Goal: Check status: Check status

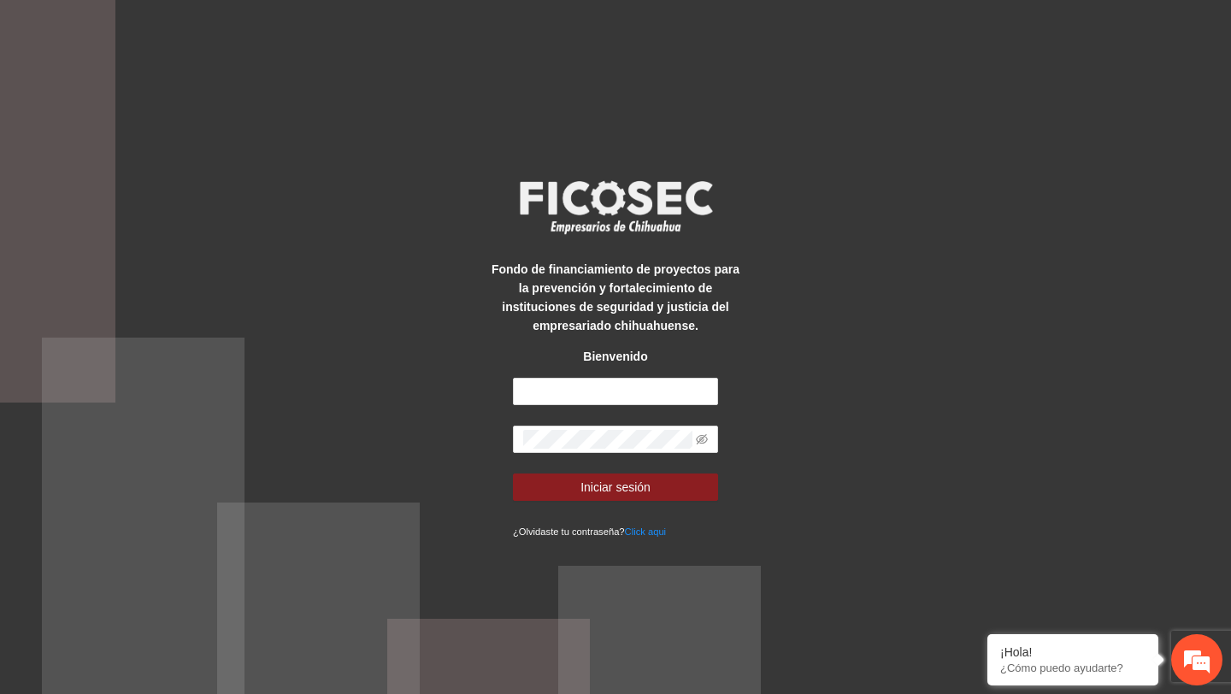
click at [575, 373] on div "Fondo de financiamiento de proyectos para la prevención y fortalecimiento de in…" at bounding box center [615, 347] width 256 height 386
click at [567, 400] on input "text" at bounding box center [615, 391] width 205 height 27
type input "**********"
click at [694, 438] on span at bounding box center [615, 439] width 205 height 27
click at [708, 436] on span at bounding box center [615, 439] width 205 height 27
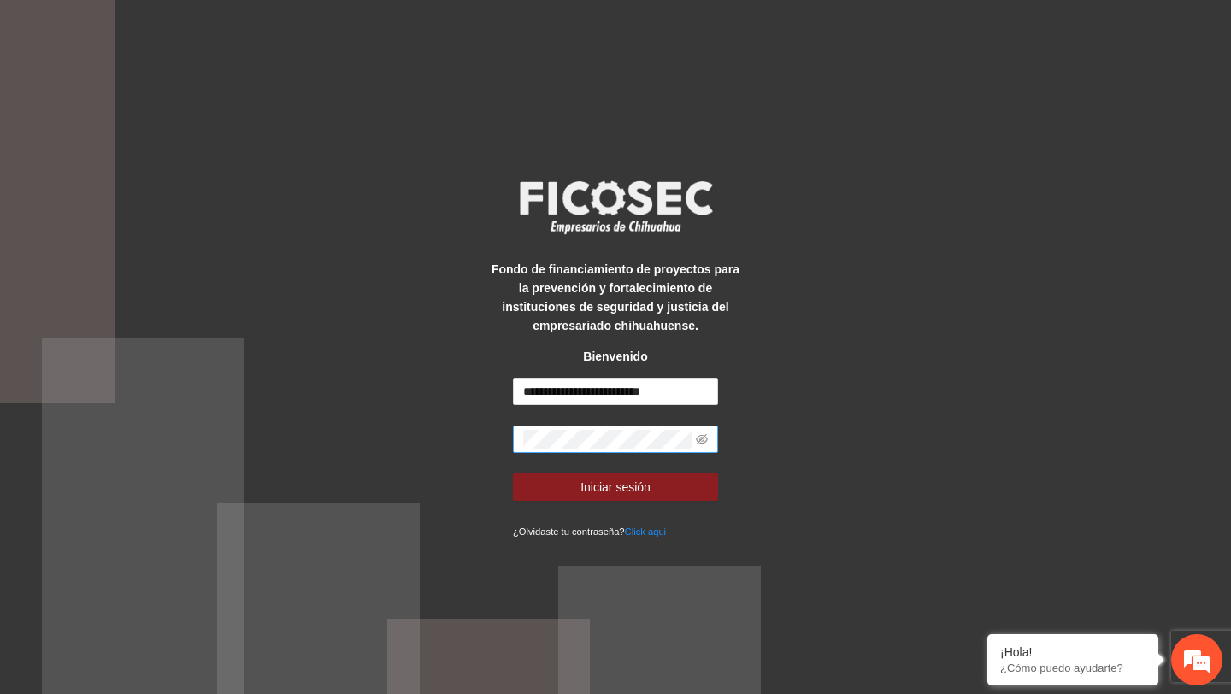
click at [708, 436] on span at bounding box center [615, 439] width 205 height 27
click at [696, 436] on icon "eye-invisible" at bounding box center [702, 439] width 12 height 12
click at [513, 473] on button "Iniciar sesión" at bounding box center [615, 486] width 205 height 27
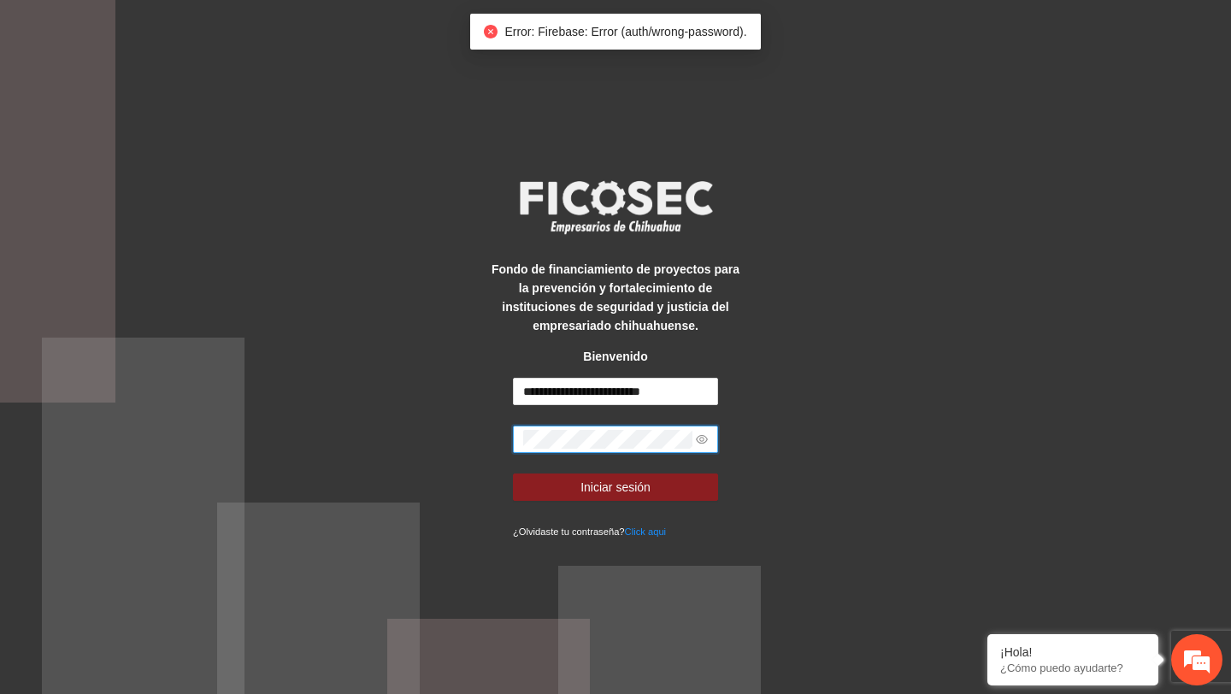
click at [513, 473] on button "Iniciar sesión" at bounding box center [615, 486] width 205 height 27
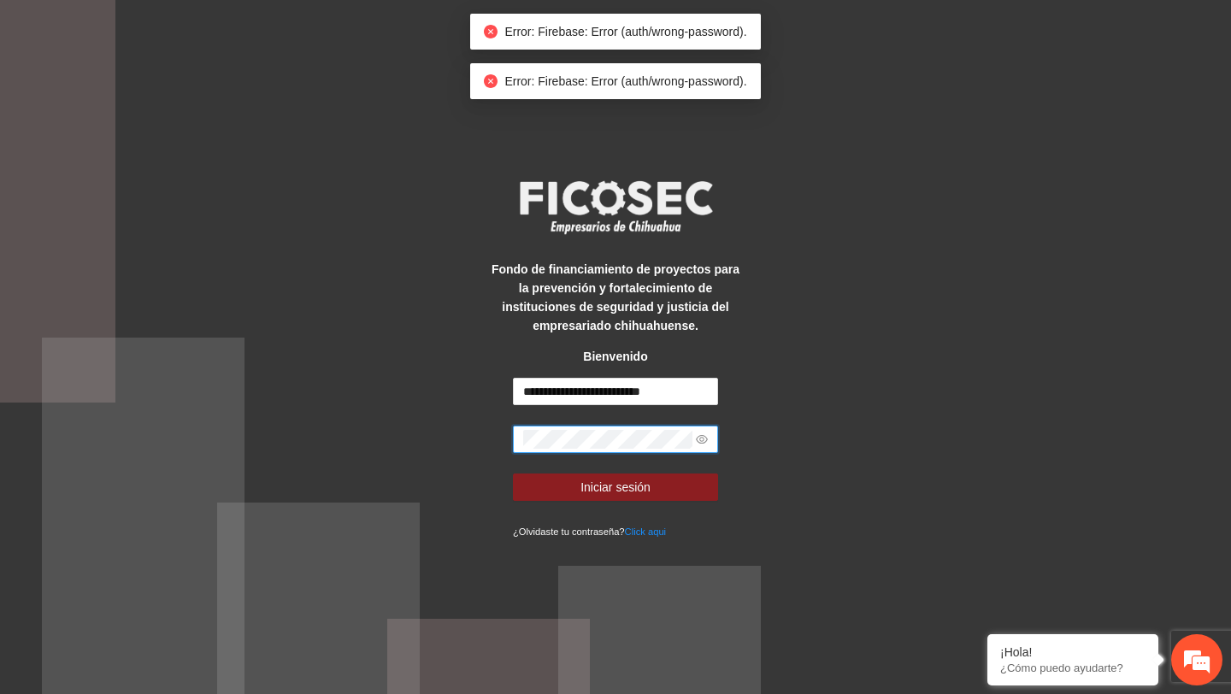
click at [513, 473] on button "Iniciar sesión" at bounding box center [615, 486] width 205 height 27
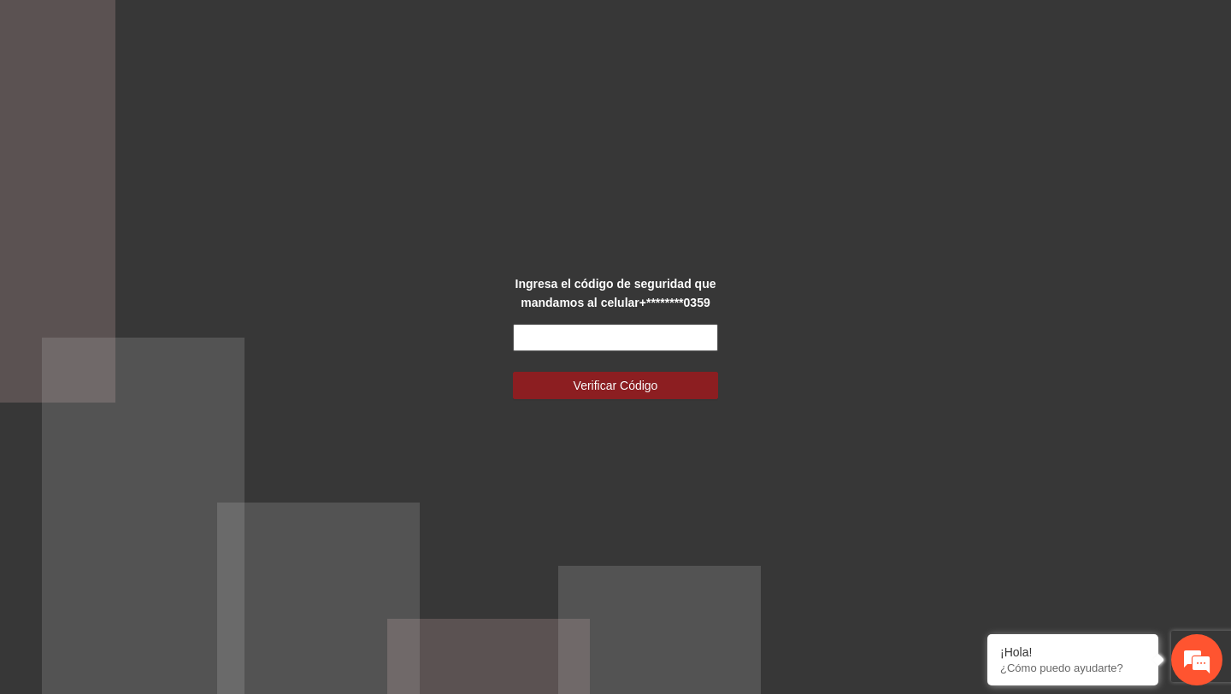
click at [575, 350] on input "text" at bounding box center [615, 337] width 205 height 27
type input "******"
click at [513, 372] on button "Verificar Código" at bounding box center [615, 385] width 205 height 27
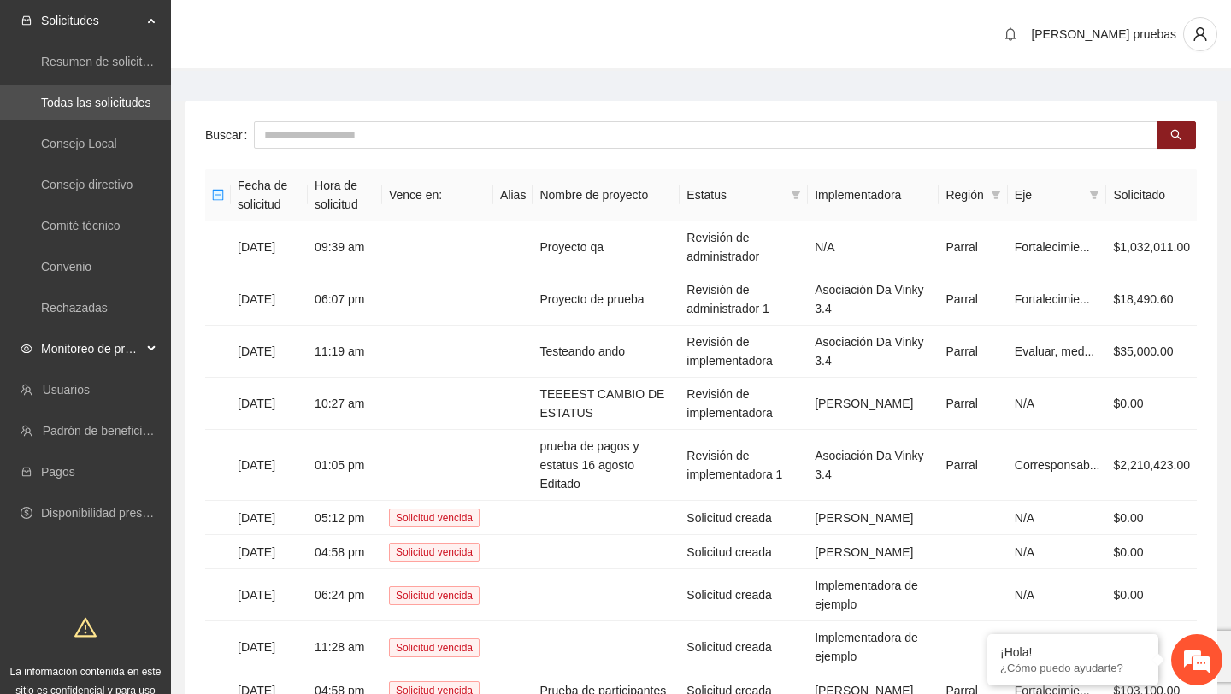
click at [89, 338] on span "Monitoreo de proyectos" at bounding box center [91, 349] width 101 height 34
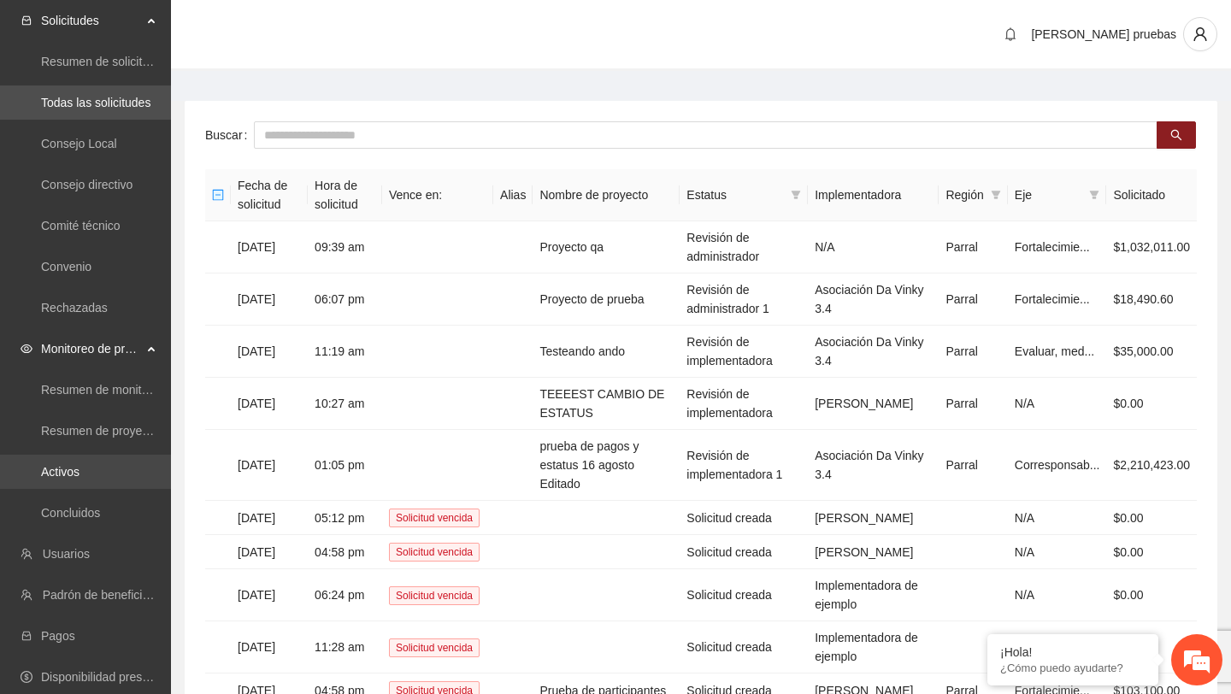
click at [79, 472] on link "Activos" at bounding box center [60, 472] width 38 height 14
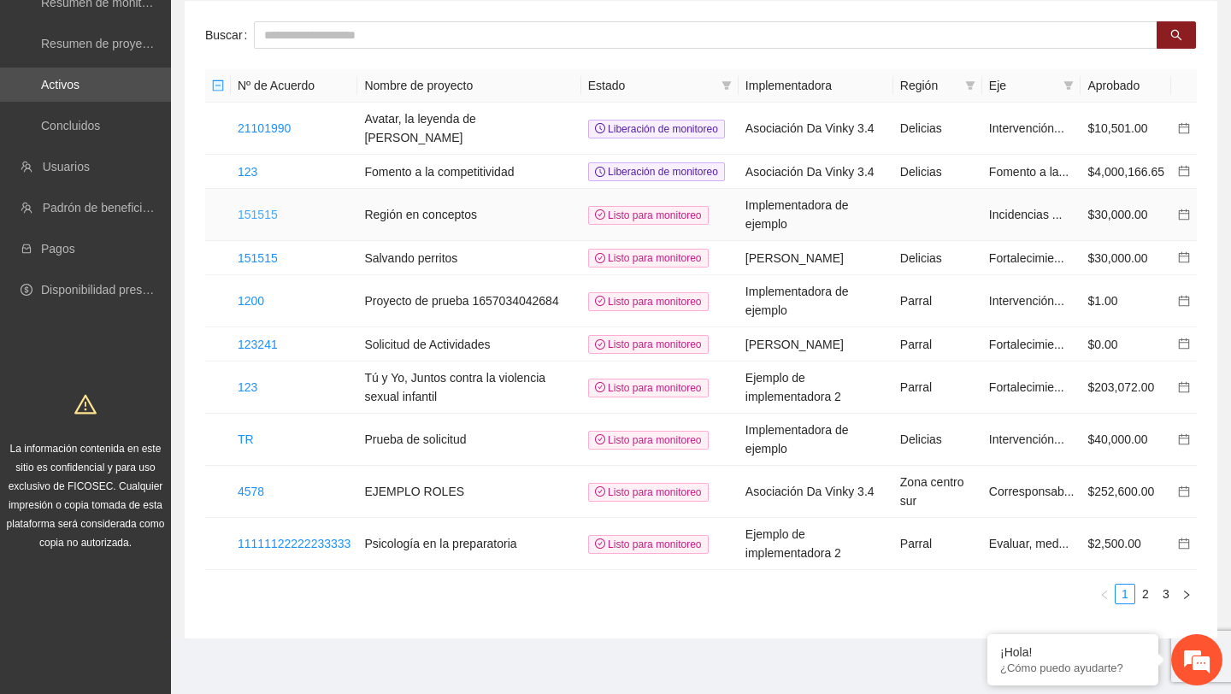
scroll to position [126, 0]
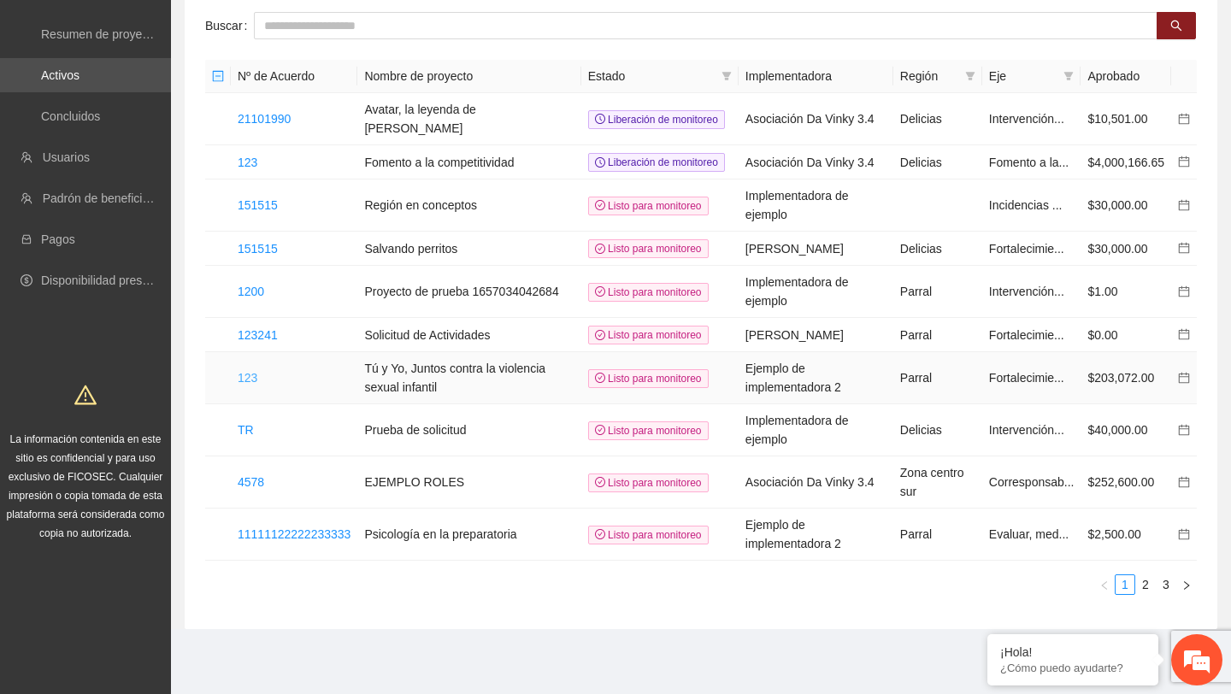
click at [250, 377] on link "123" at bounding box center [248, 378] width 20 height 14
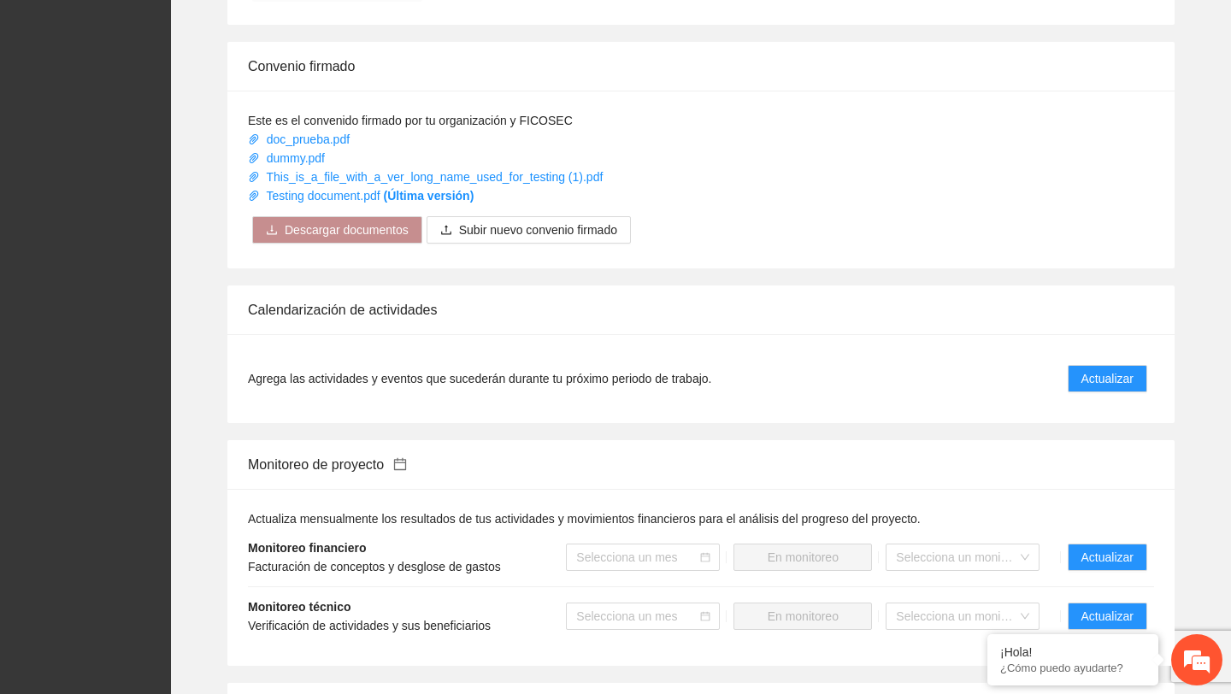
scroll to position [1054, 0]
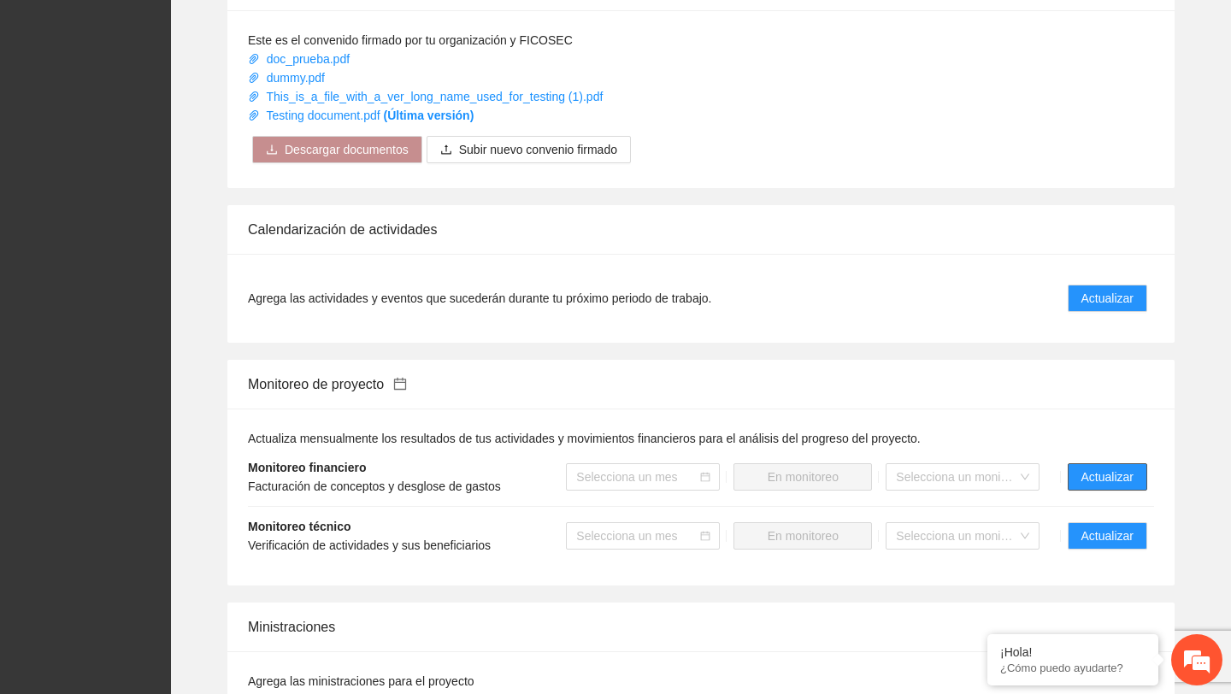
click at [1086, 484] on span "Actualizar" at bounding box center [1107, 476] width 52 height 19
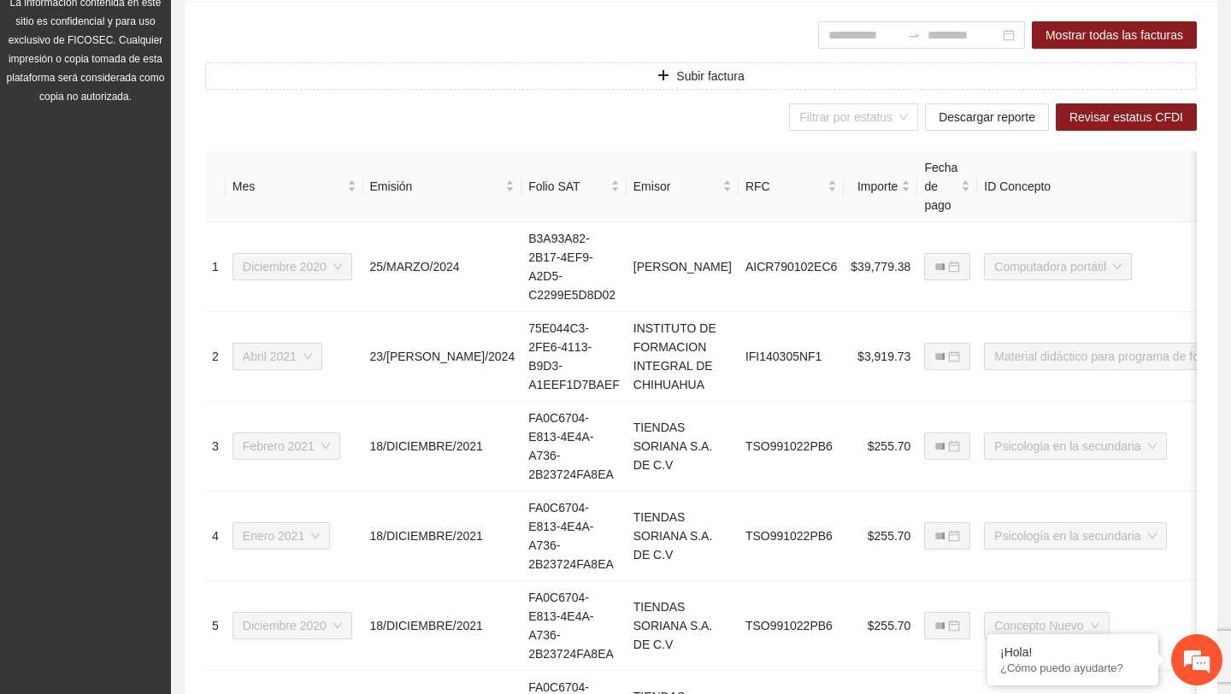
scroll to position [503, 0]
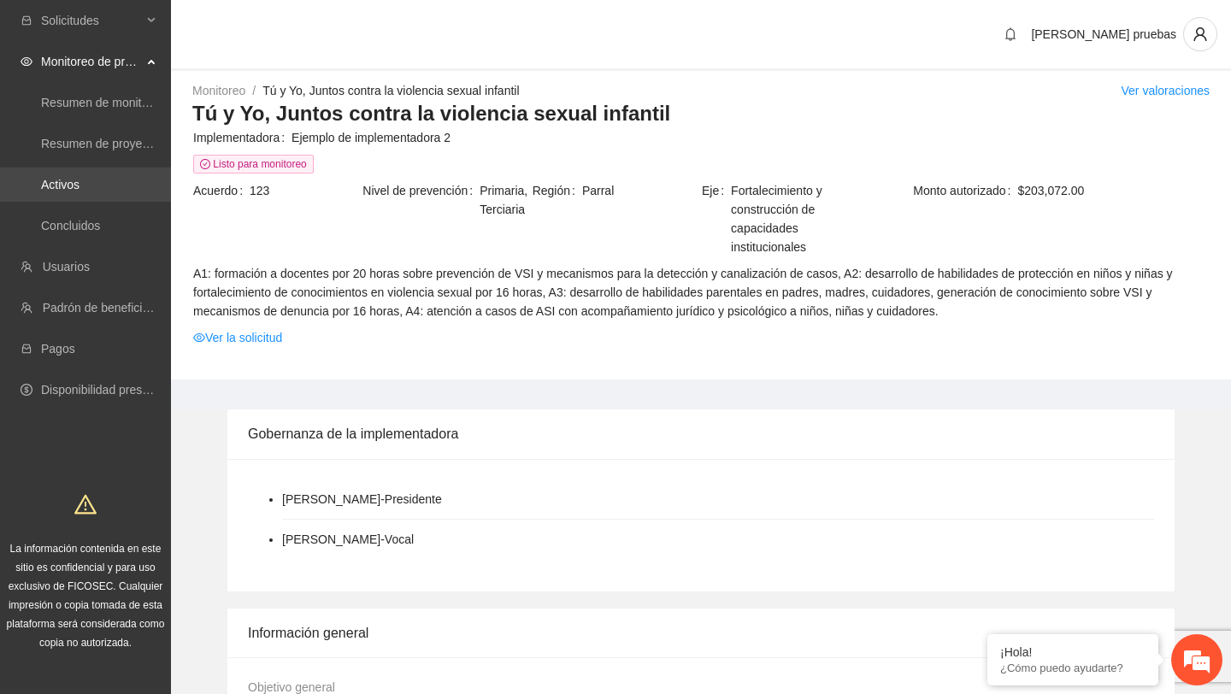
click at [79, 178] on link "Activos" at bounding box center [60, 185] width 38 height 14
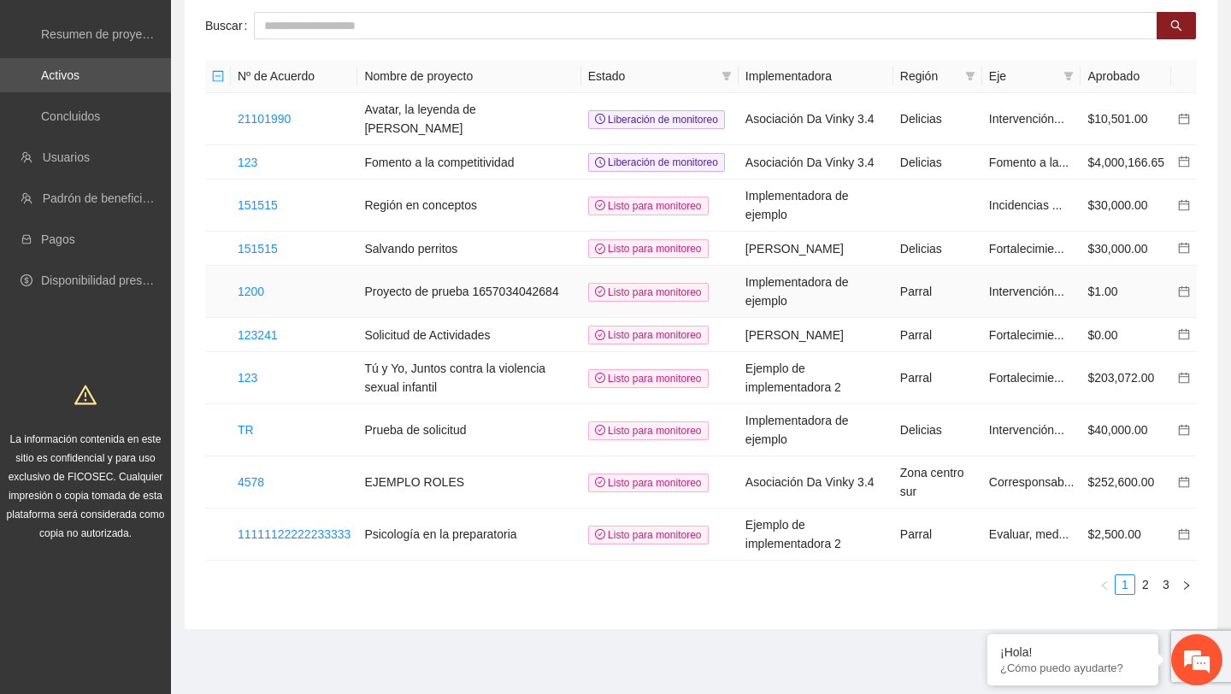
scroll to position [124, 0]
click at [247, 295] on link "1200" at bounding box center [251, 292] width 26 height 14
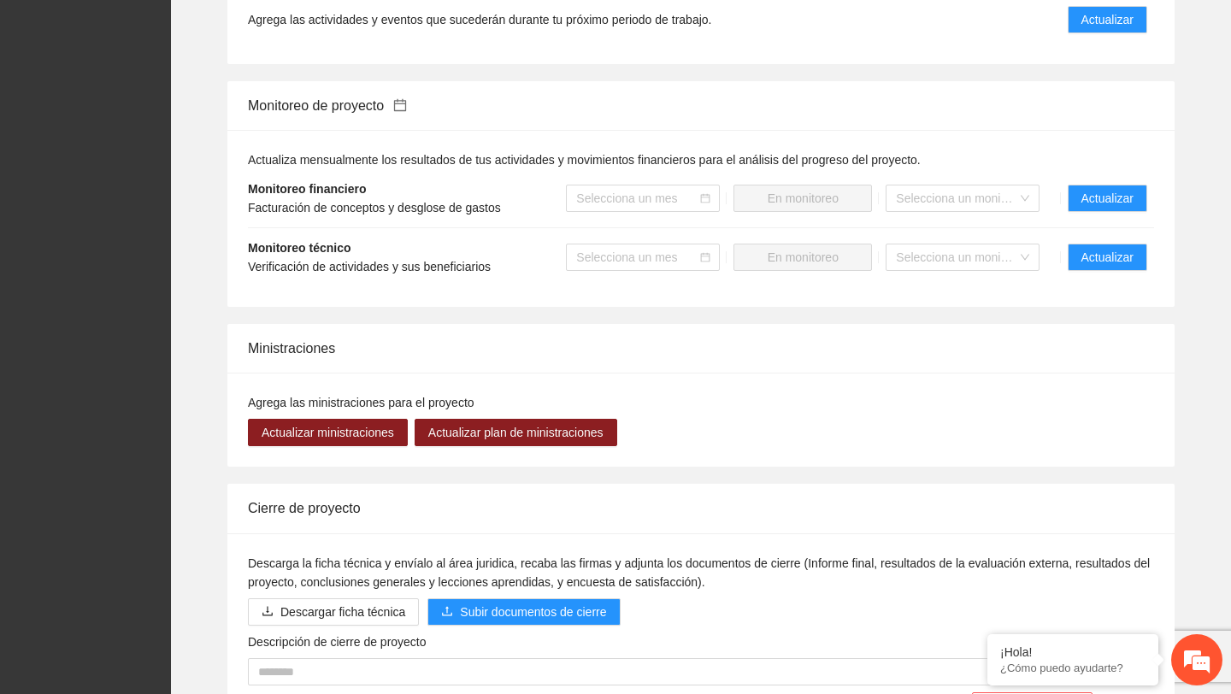
scroll to position [1273, 0]
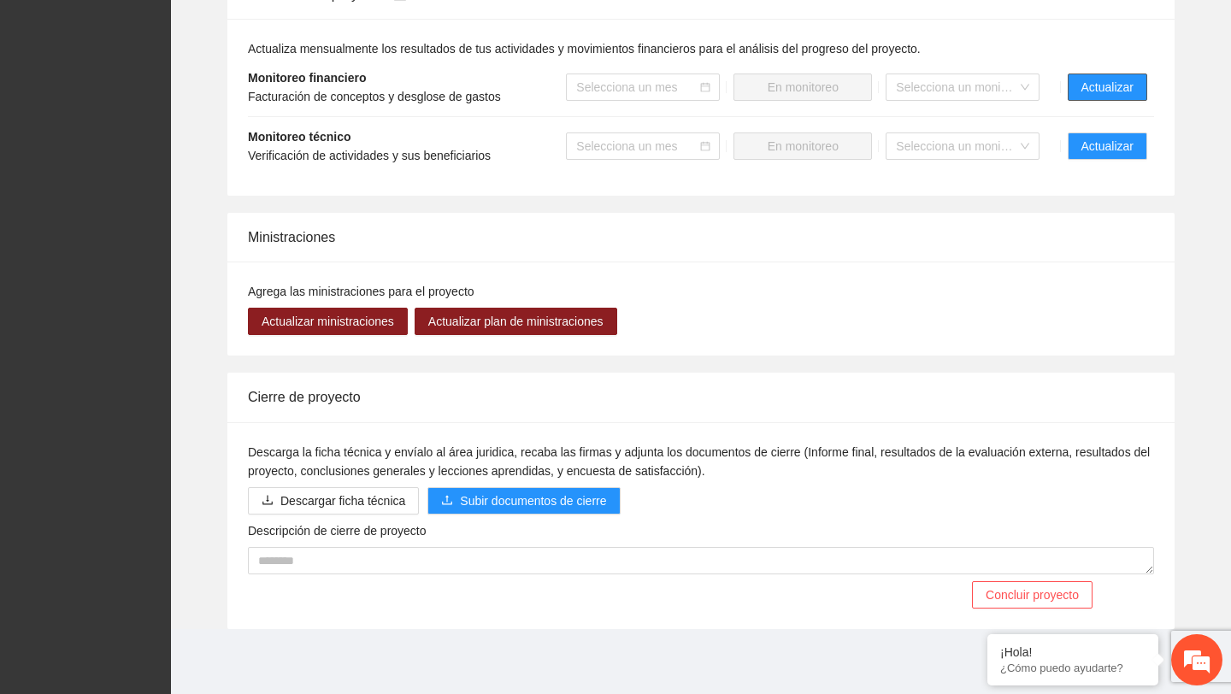
click at [1125, 85] on span "Actualizar" at bounding box center [1107, 87] width 52 height 19
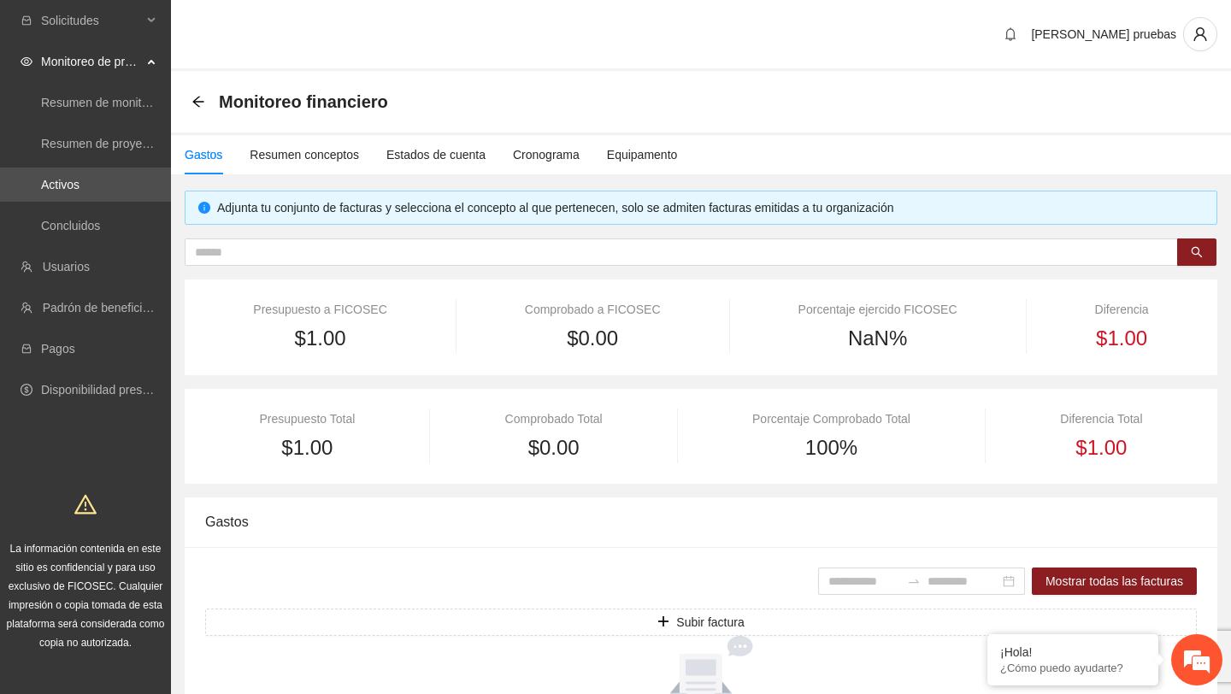
scroll to position [134, 0]
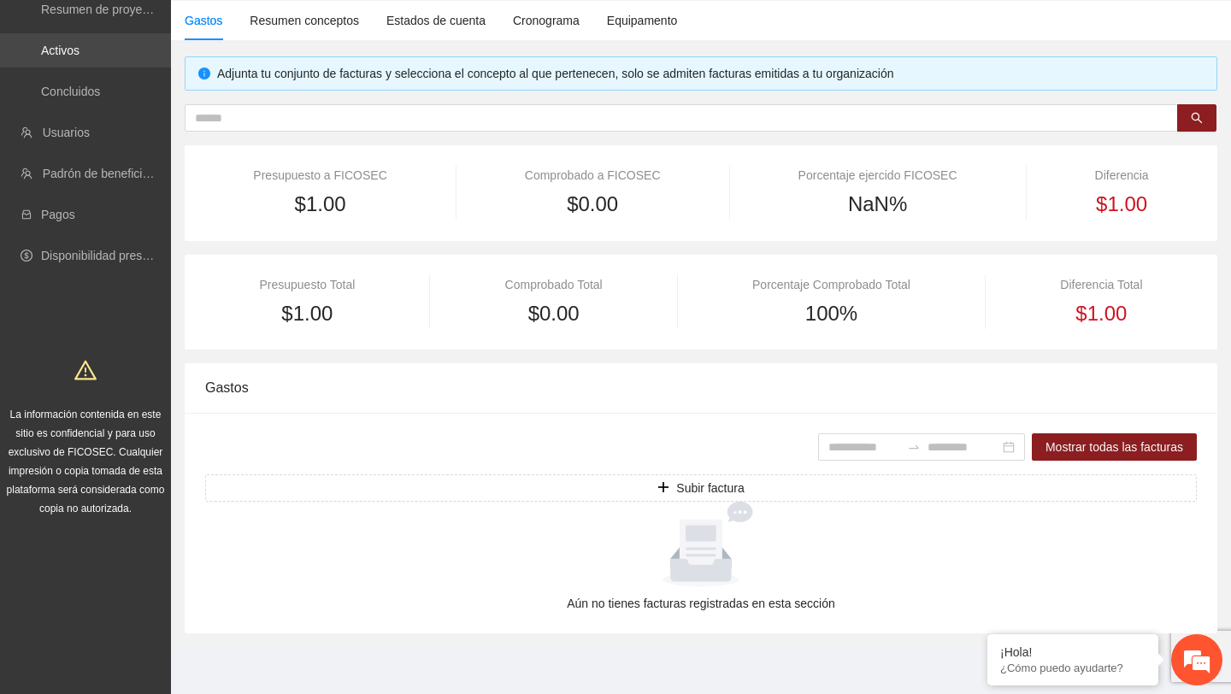
click at [72, 56] on link "Activos" at bounding box center [60, 51] width 38 height 14
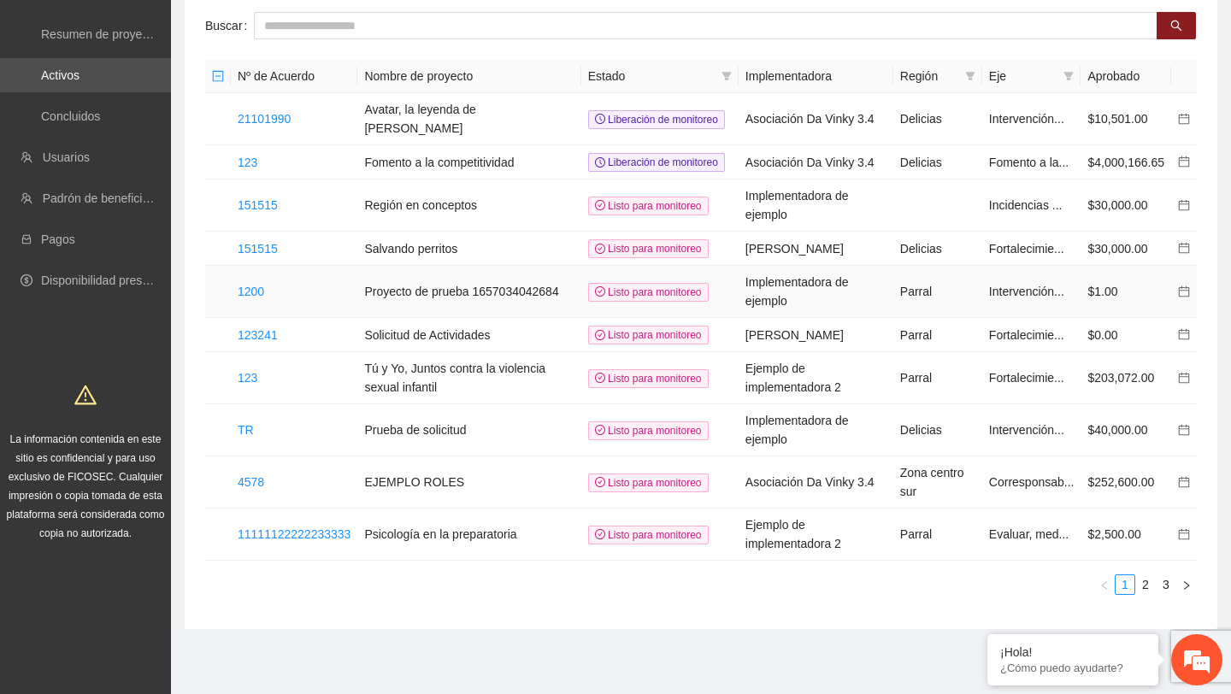
scroll to position [126, 0]
click at [1147, 588] on link "2" at bounding box center [1145, 584] width 19 height 19
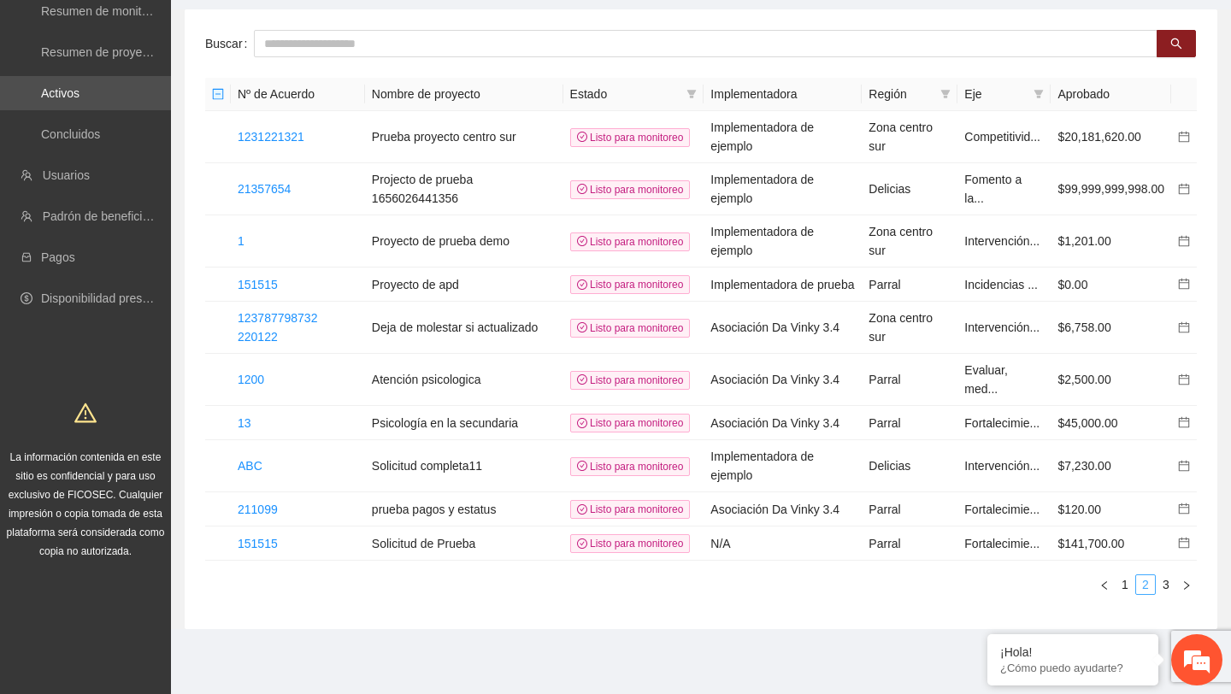
scroll to position [90, 0]
click at [261, 345] on link "123787798732 220122" at bounding box center [277, 329] width 79 height 32
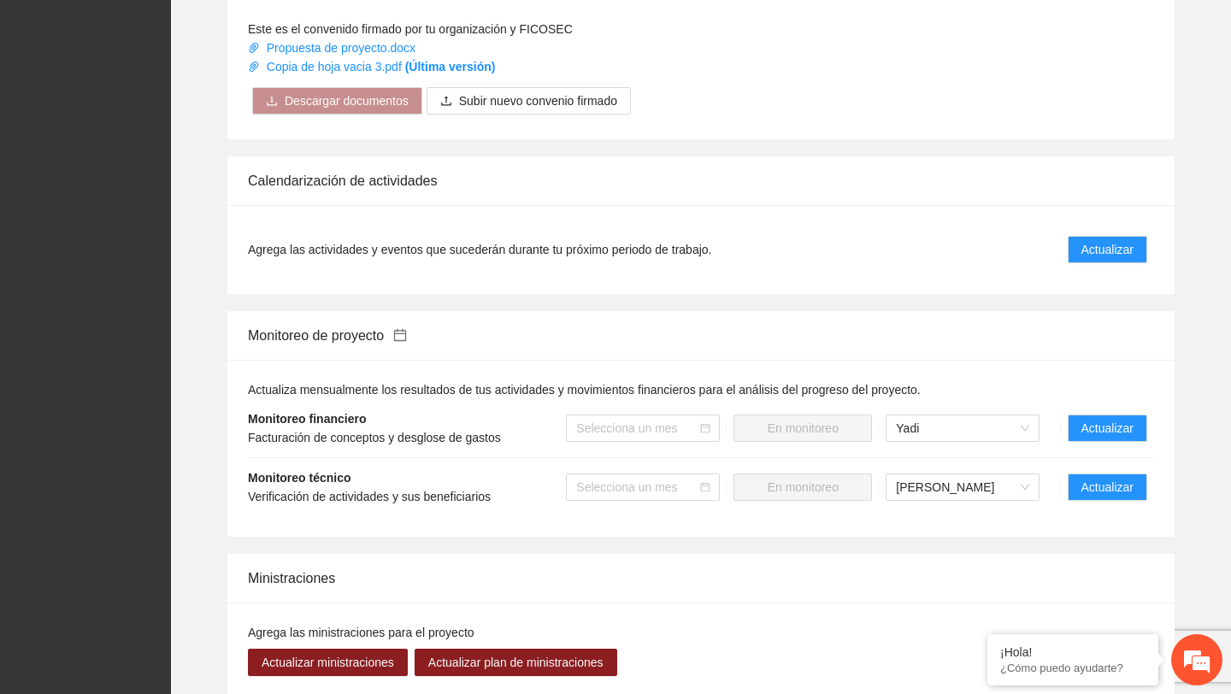
scroll to position [1405, 0]
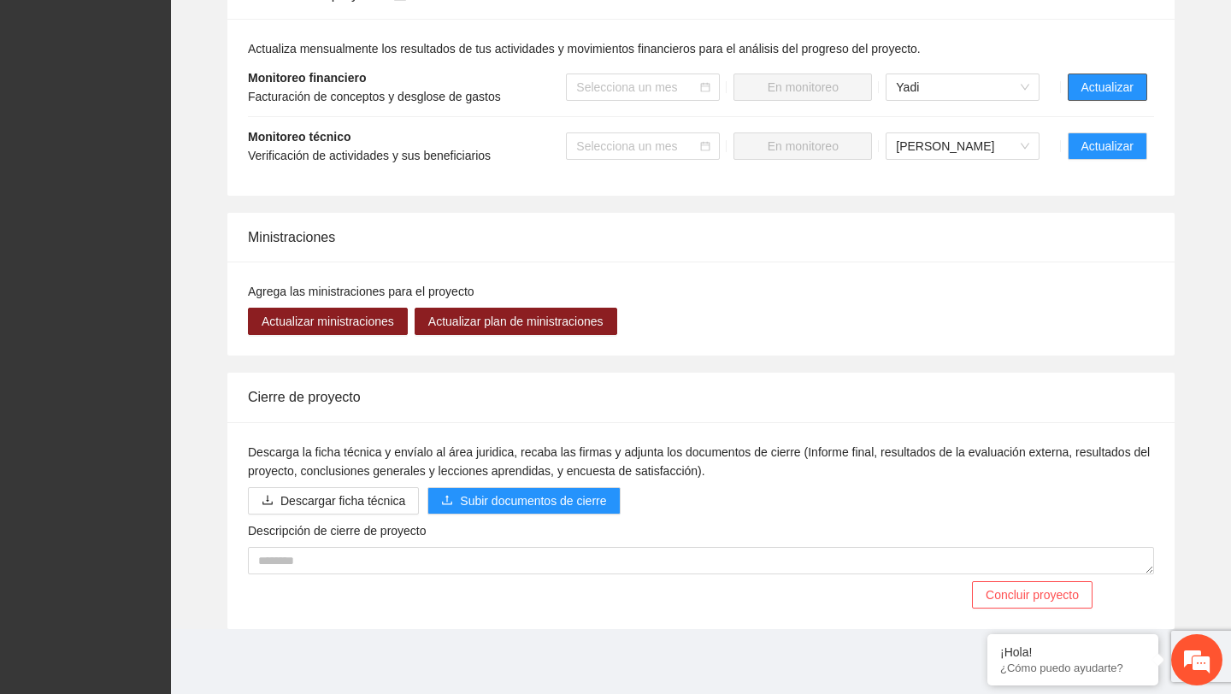
click at [1093, 85] on span "Actualizar" at bounding box center [1107, 87] width 52 height 19
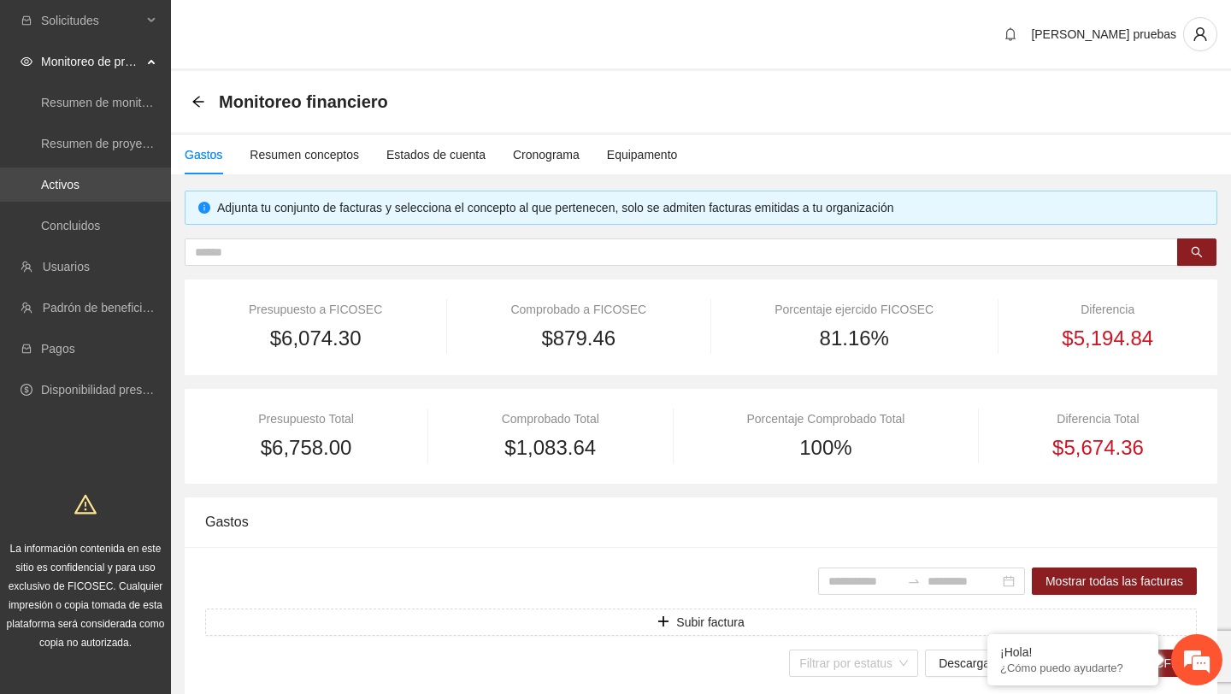
click at [73, 179] on link "Activos" at bounding box center [60, 185] width 38 height 14
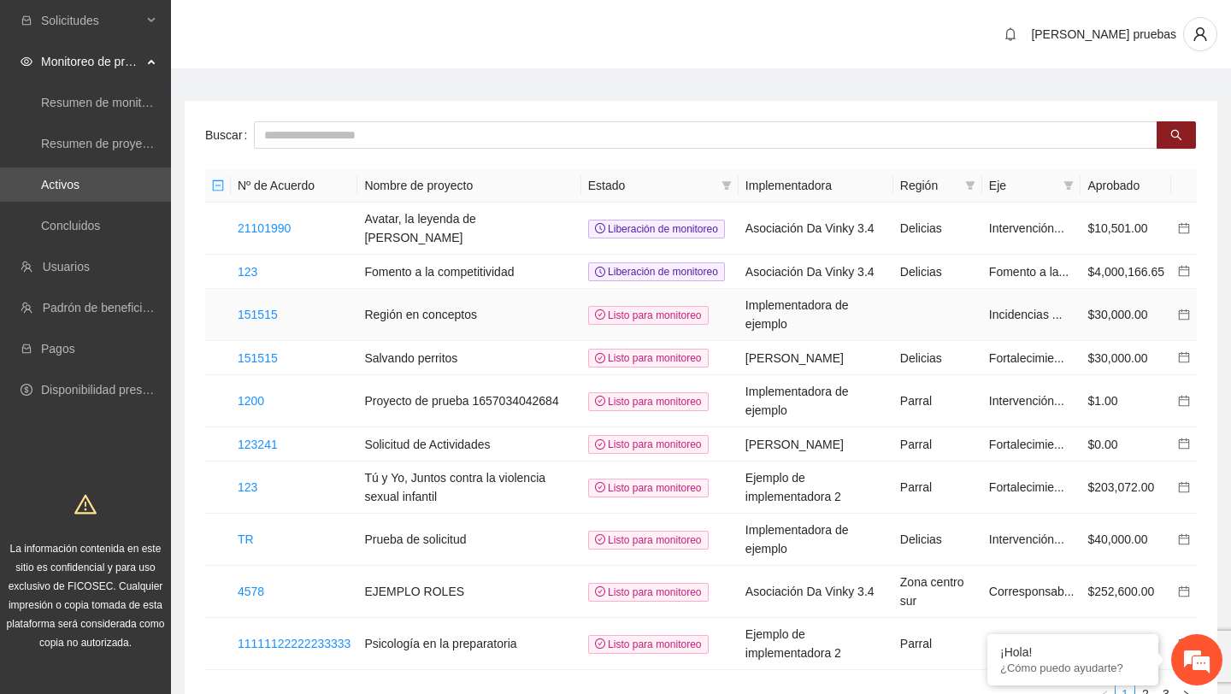
scroll to position [126, 0]
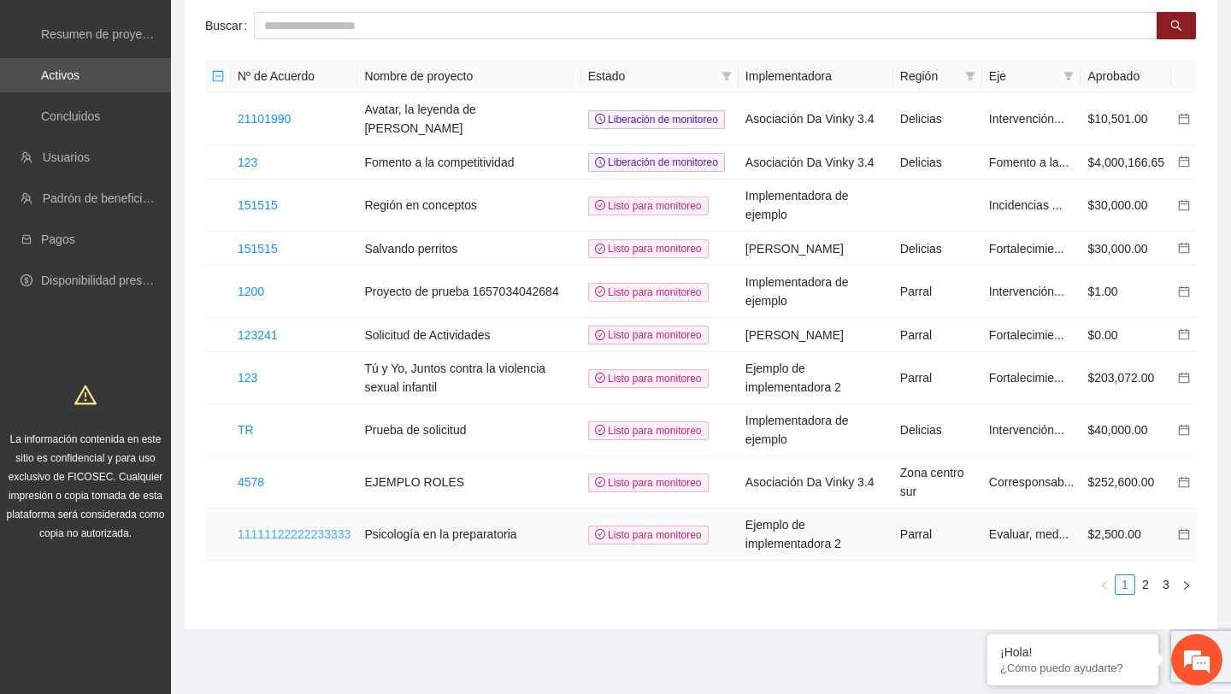
click at [280, 533] on link "11111122222233333" at bounding box center [294, 534] width 113 height 14
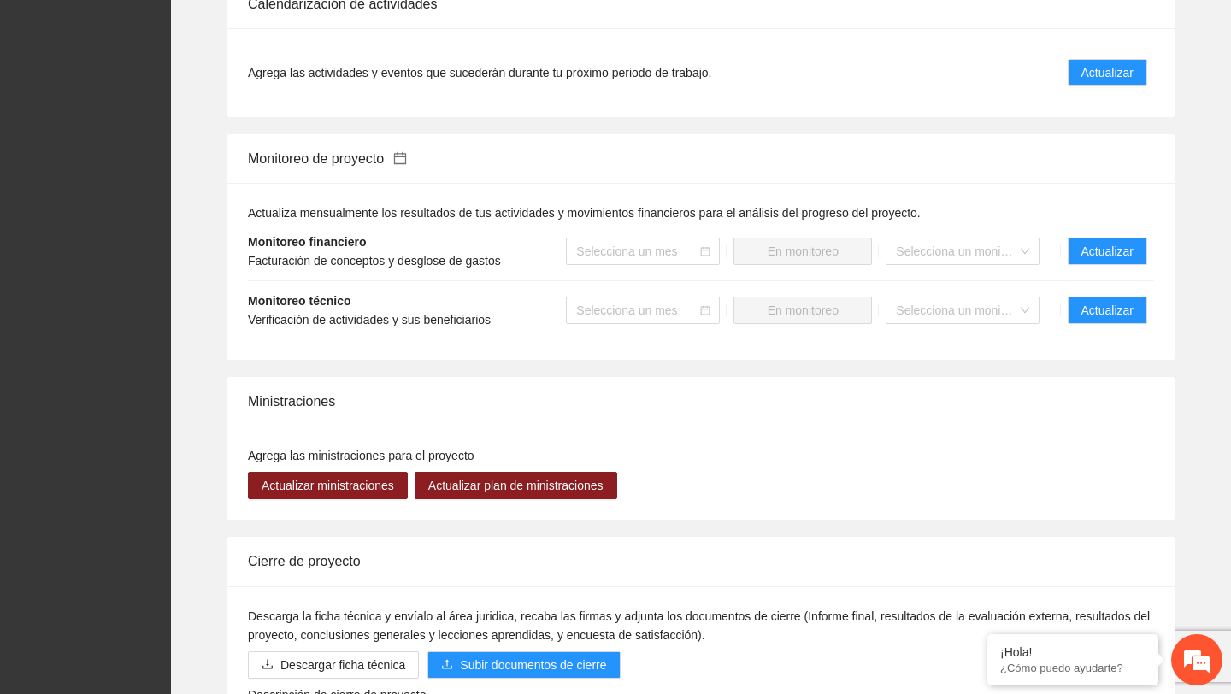
scroll to position [1210, 0]
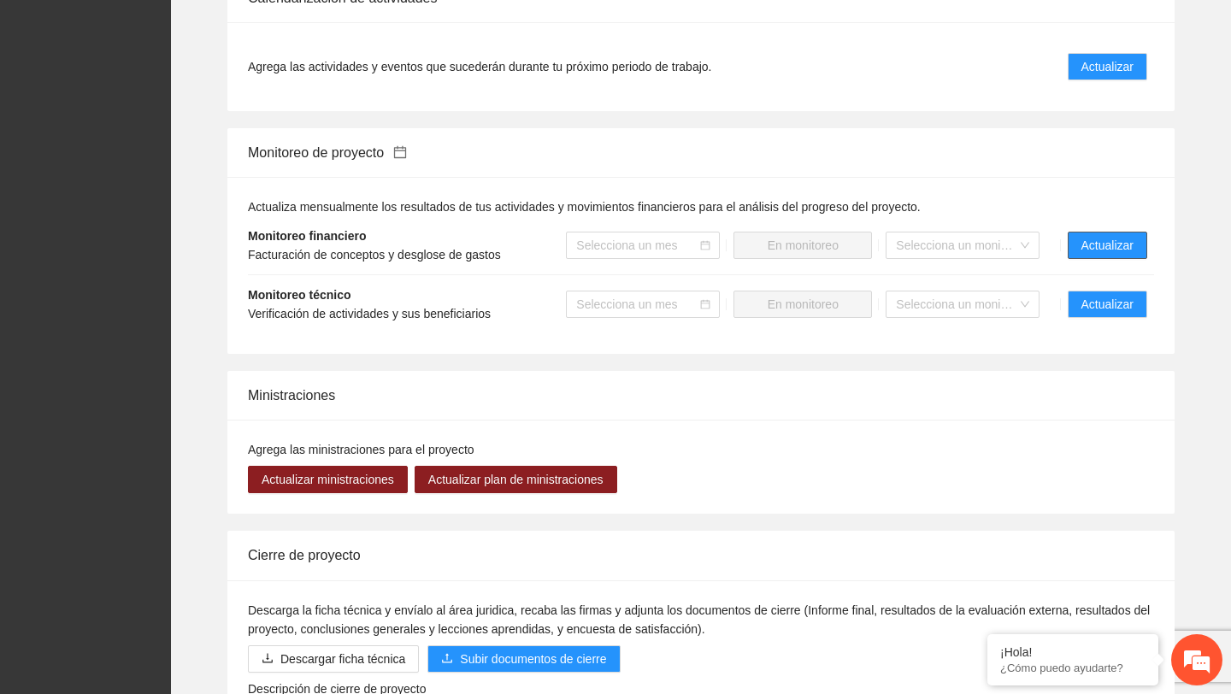
click at [1101, 252] on span "Actualizar" at bounding box center [1107, 245] width 52 height 19
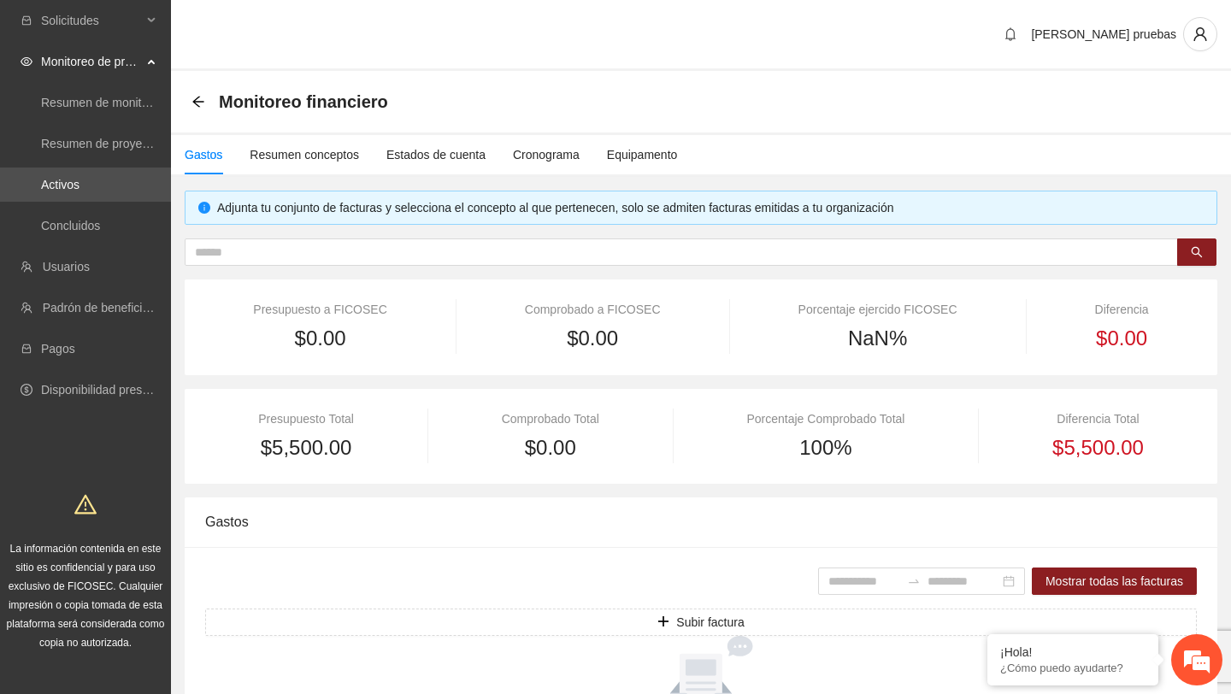
scroll to position [134, 0]
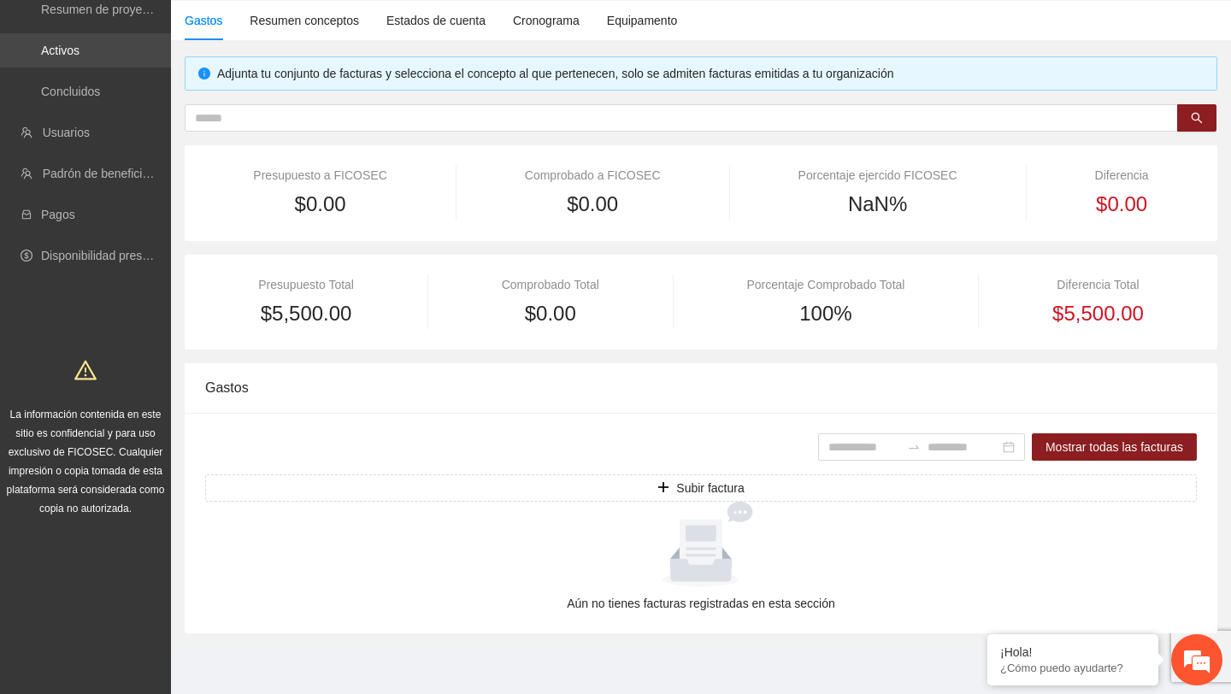
click at [41, 57] on link "Activos" at bounding box center [60, 51] width 38 height 14
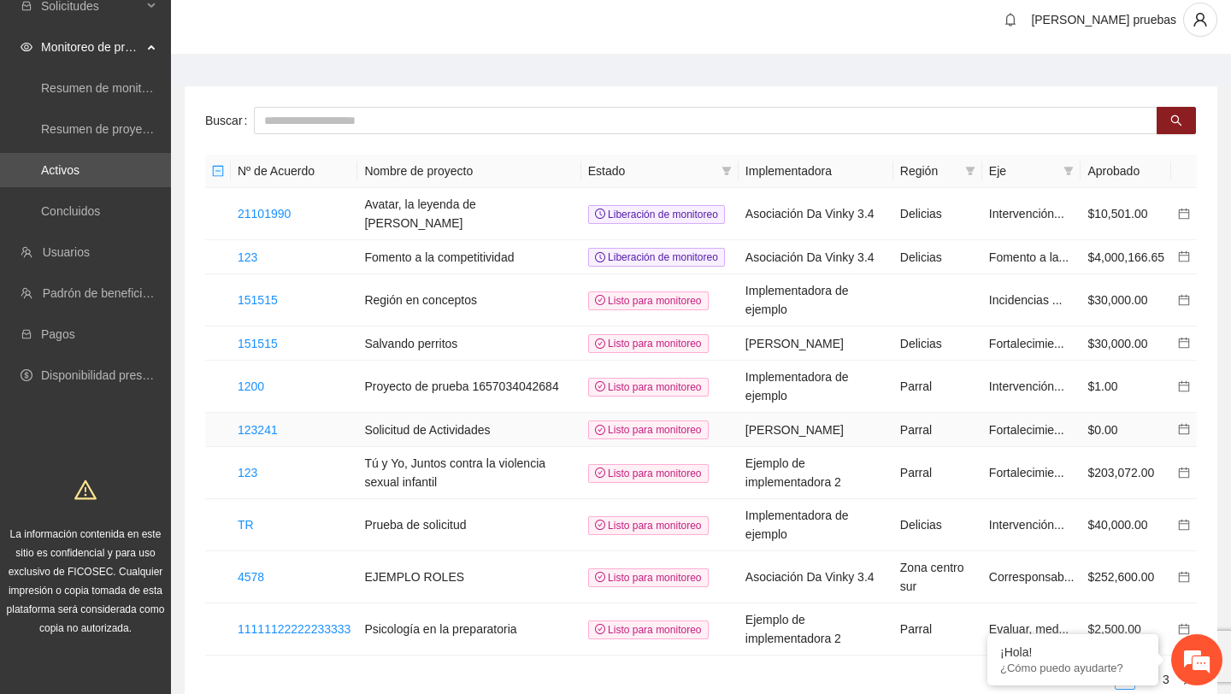
scroll to position [18, 0]
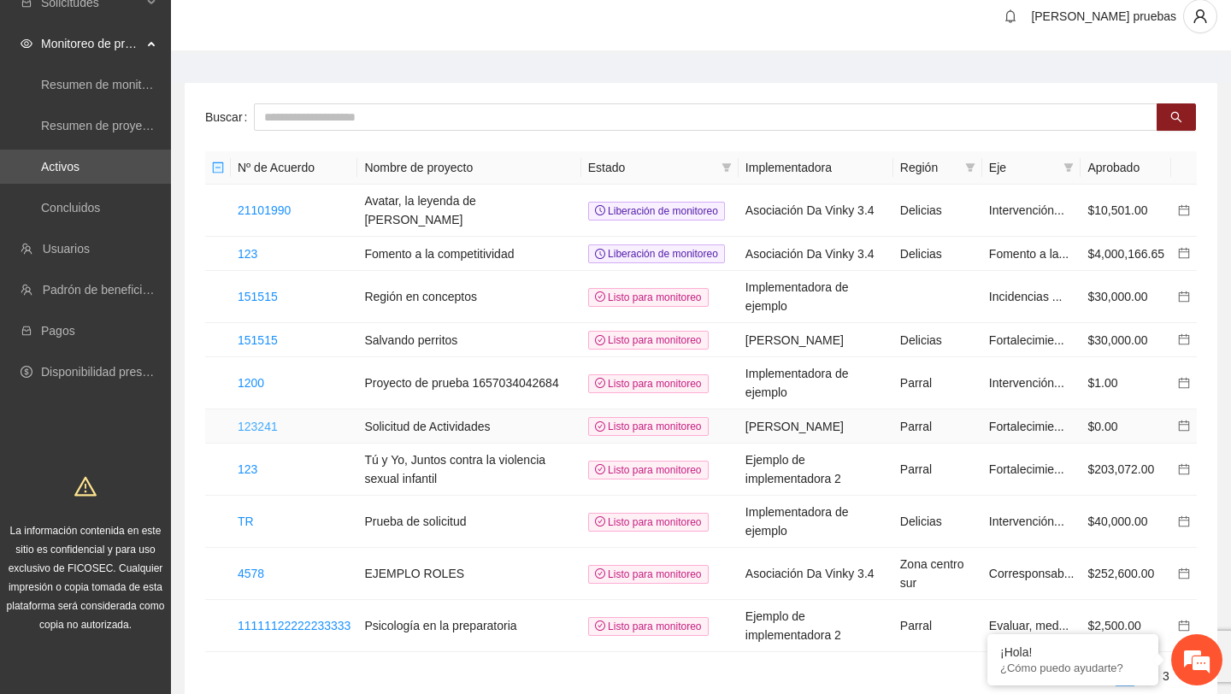
click at [256, 433] on link "123241" at bounding box center [258, 427] width 40 height 14
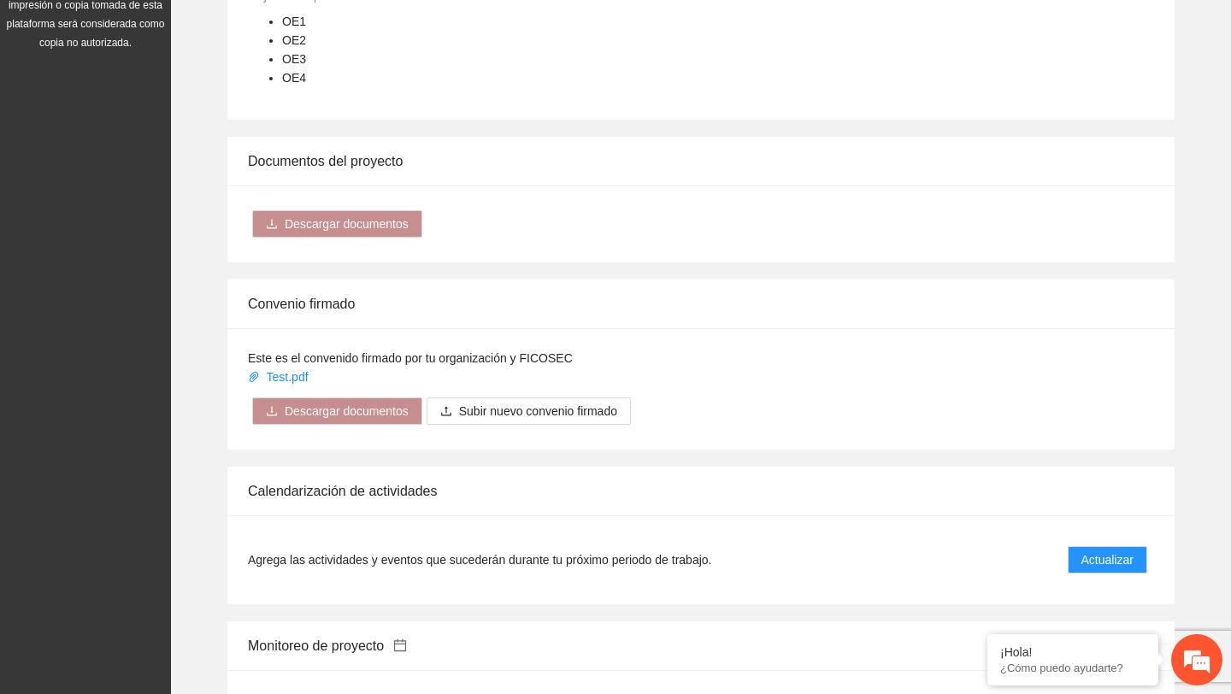
scroll to position [926, 0]
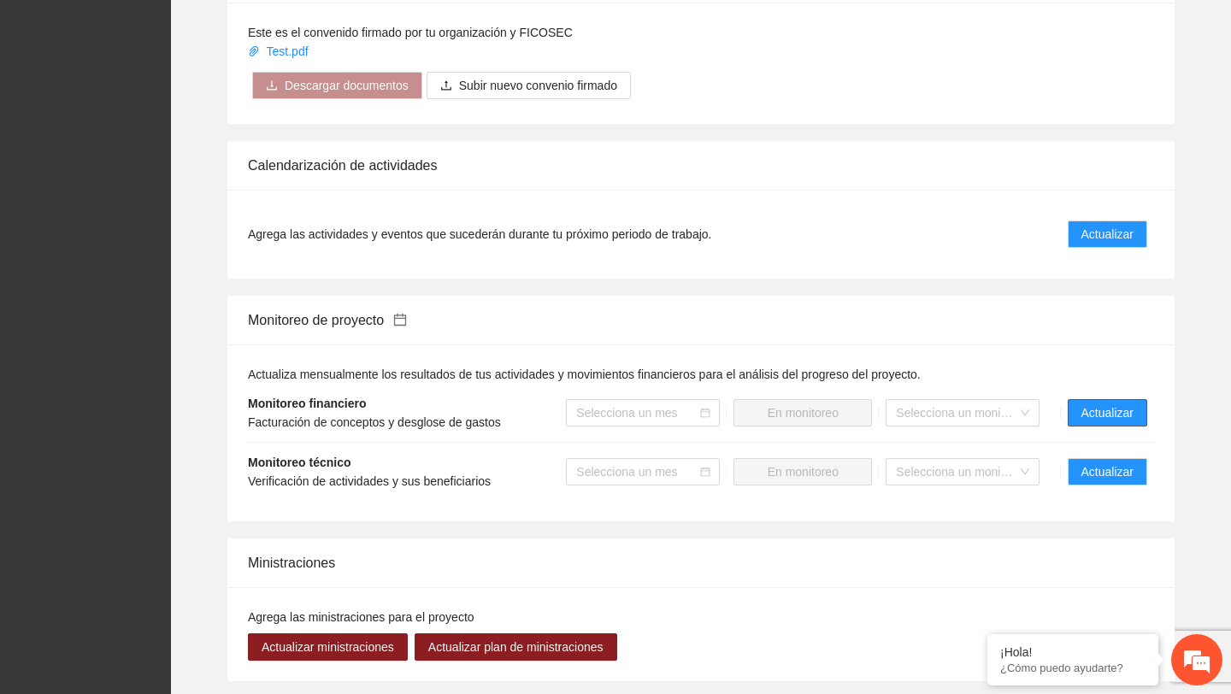
click at [1085, 408] on span "Actualizar" at bounding box center [1107, 412] width 52 height 19
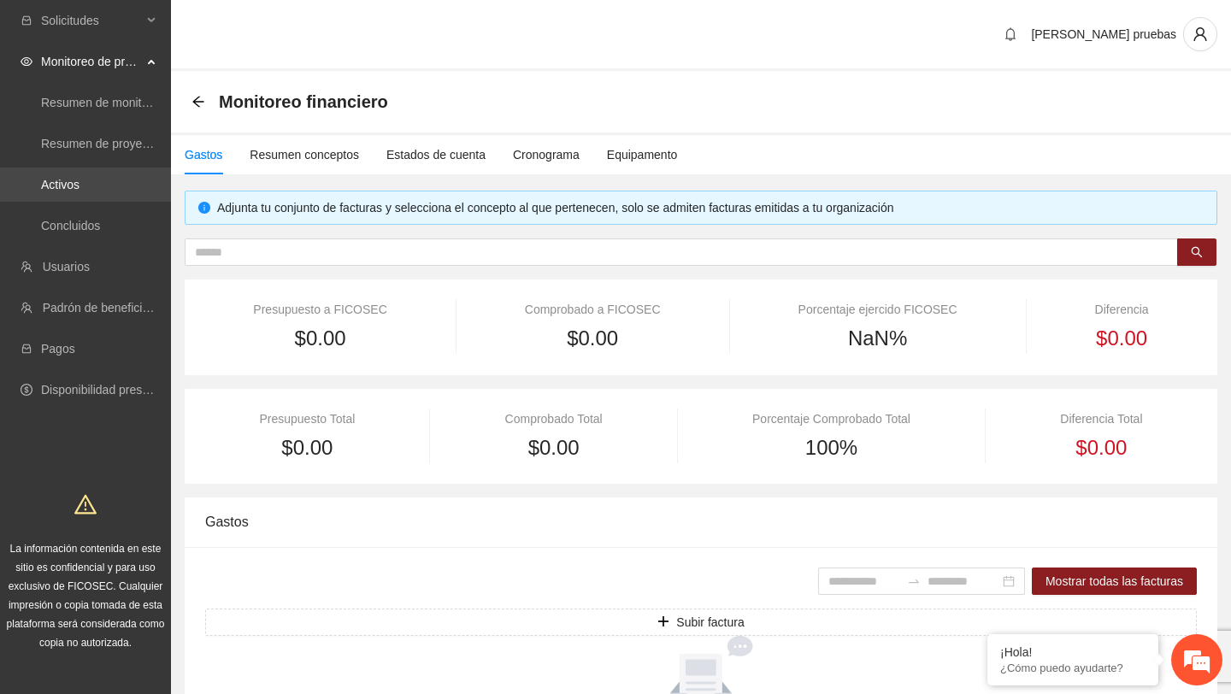
click at [79, 180] on link "Activos" at bounding box center [60, 185] width 38 height 14
